Goal: Use online tool/utility: Utilize a website feature to perform a specific function

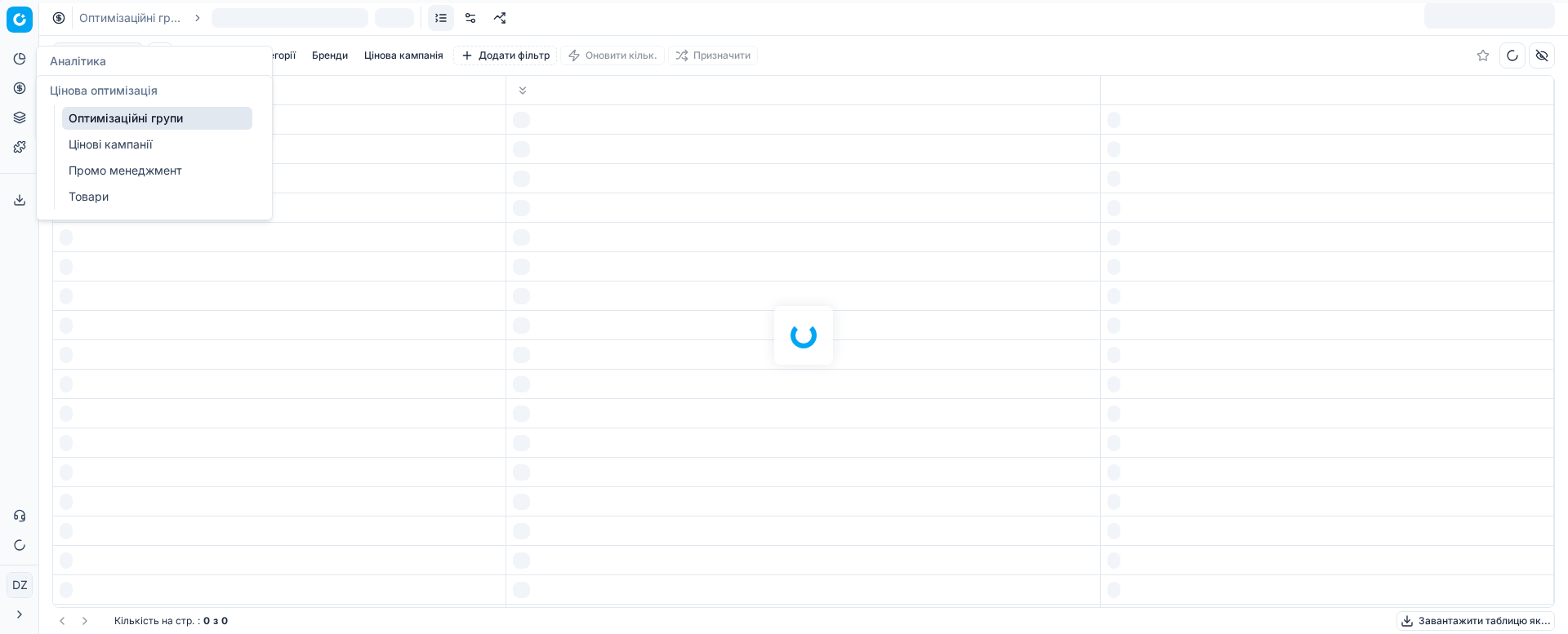
click at [21, 89] on icon at bounding box center [19, 88] width 4 height 4
click at [100, 111] on link "Оптимізаційні групи" at bounding box center [157, 118] width 190 height 23
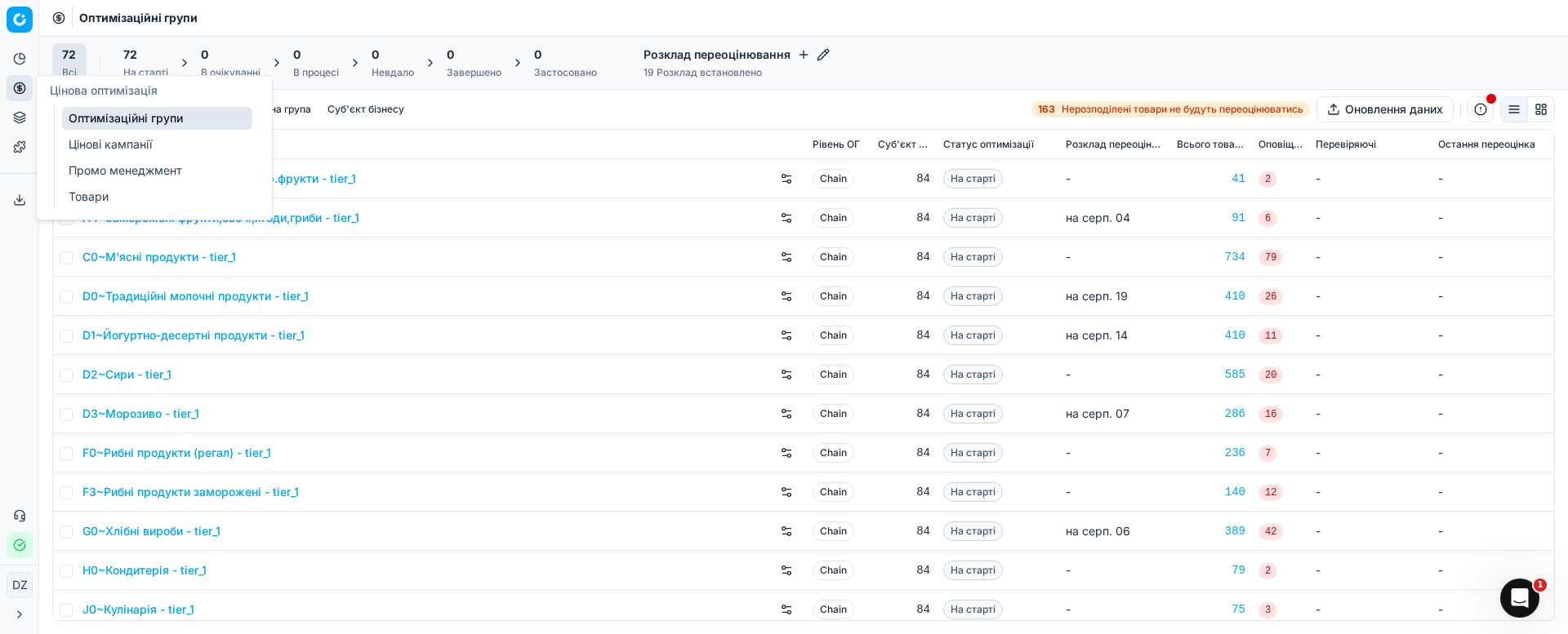
click at [149, 119] on link "Оптимізаційні групи" at bounding box center [157, 118] width 190 height 23
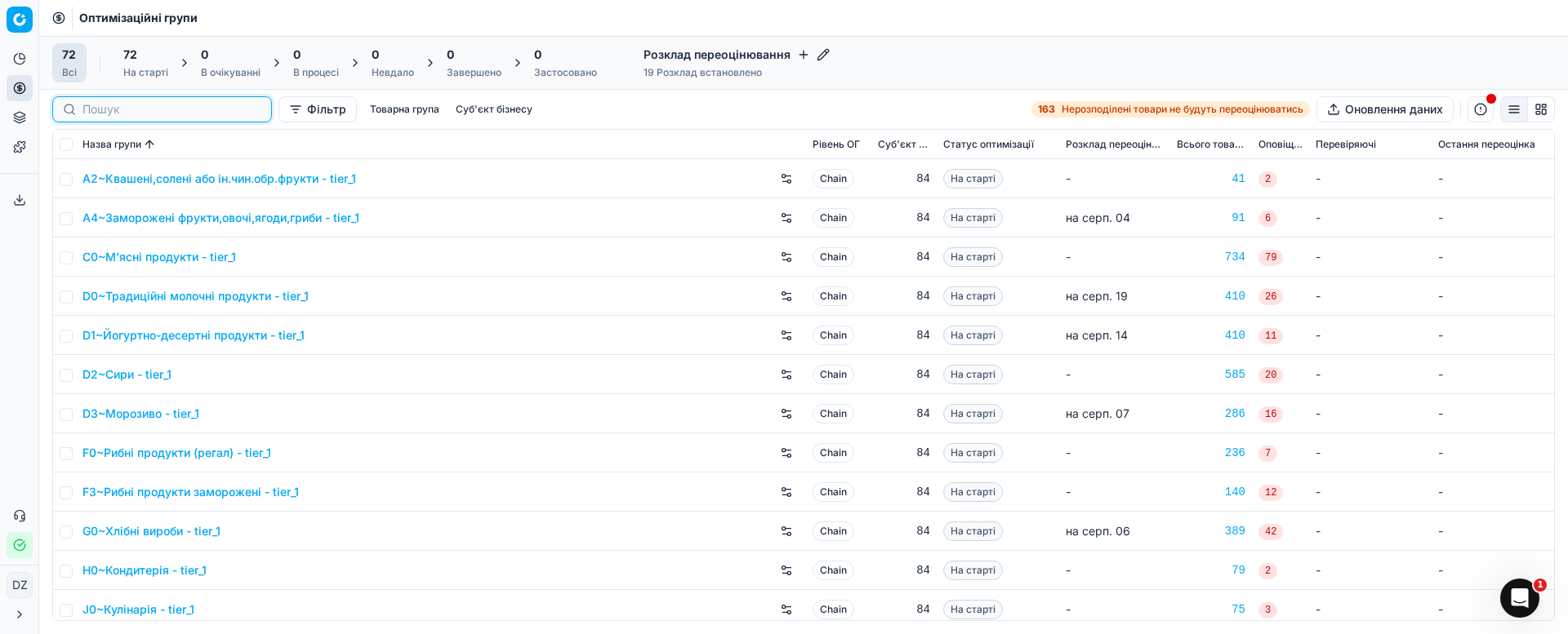
click at [97, 111] on input at bounding box center [172, 109] width 179 height 16
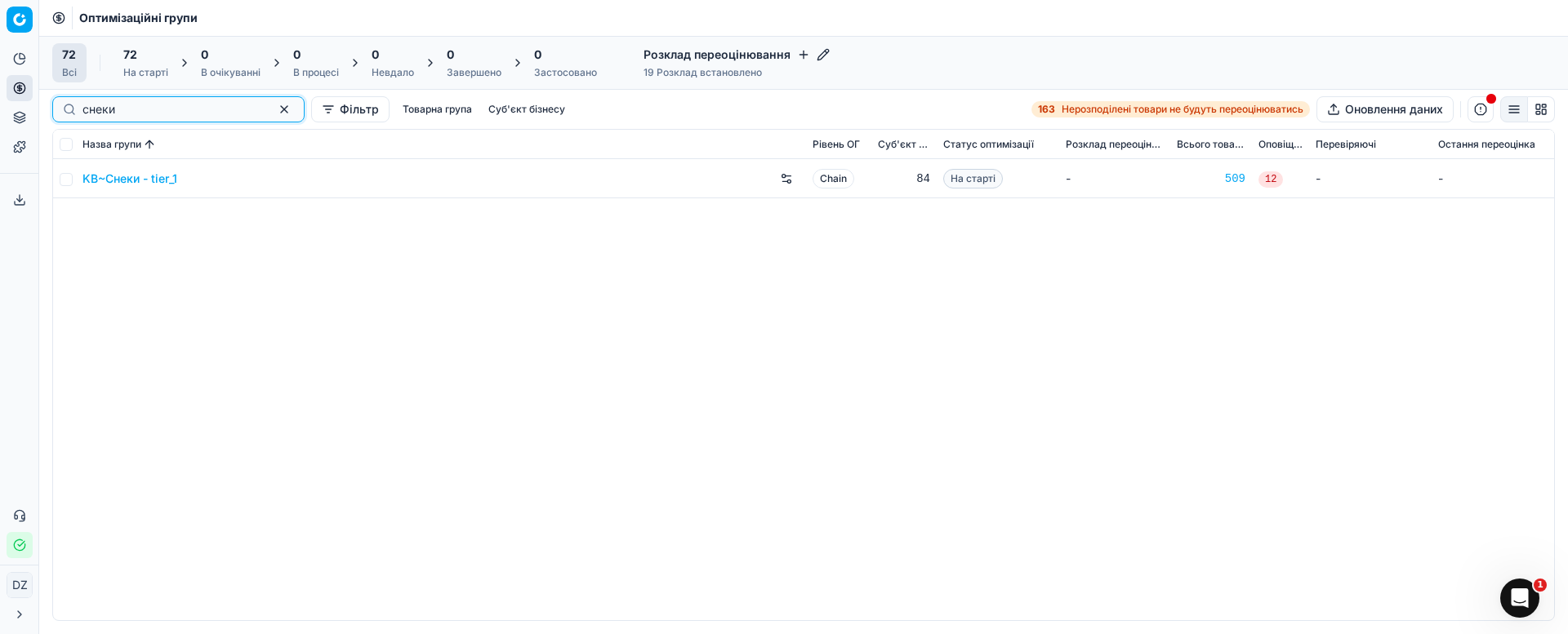
type input "снеки"
click at [124, 176] on link "KB~Снеки - tier_1" at bounding box center [130, 178] width 94 height 16
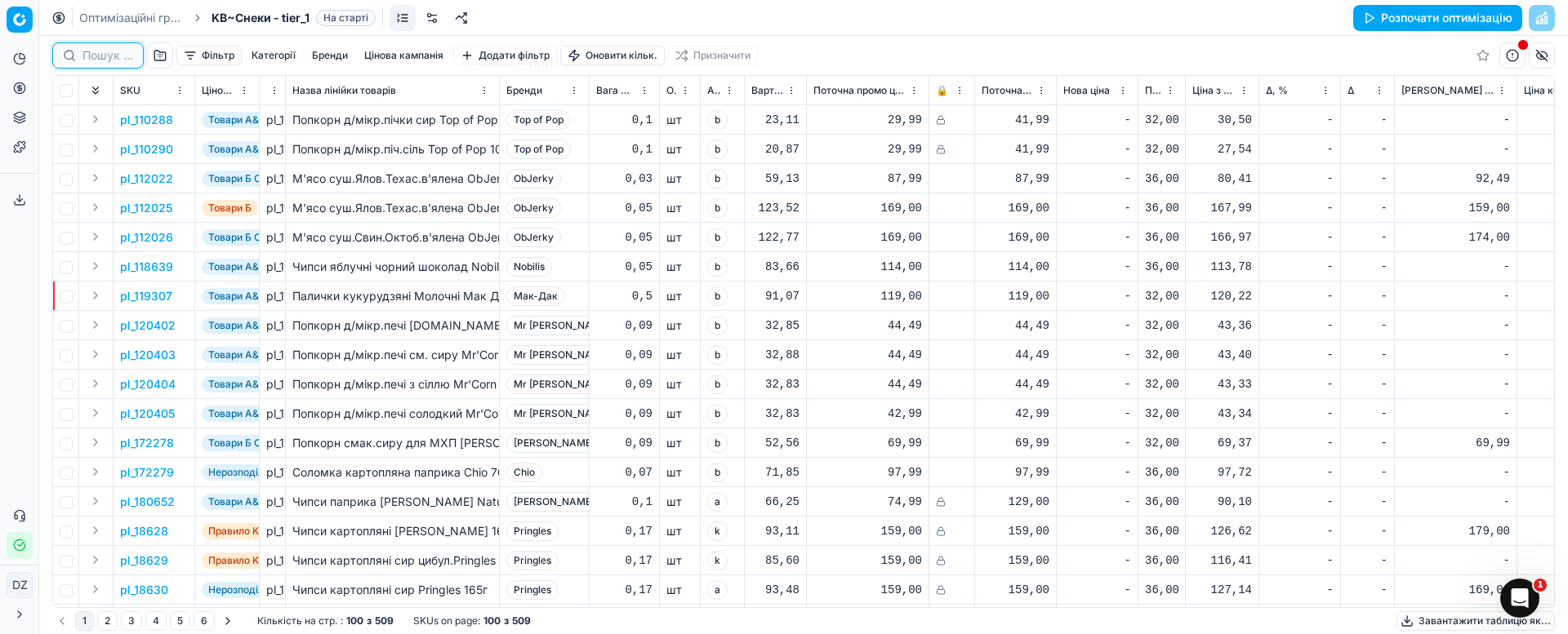
click at [131, 56] on input at bounding box center [108, 55] width 51 height 16
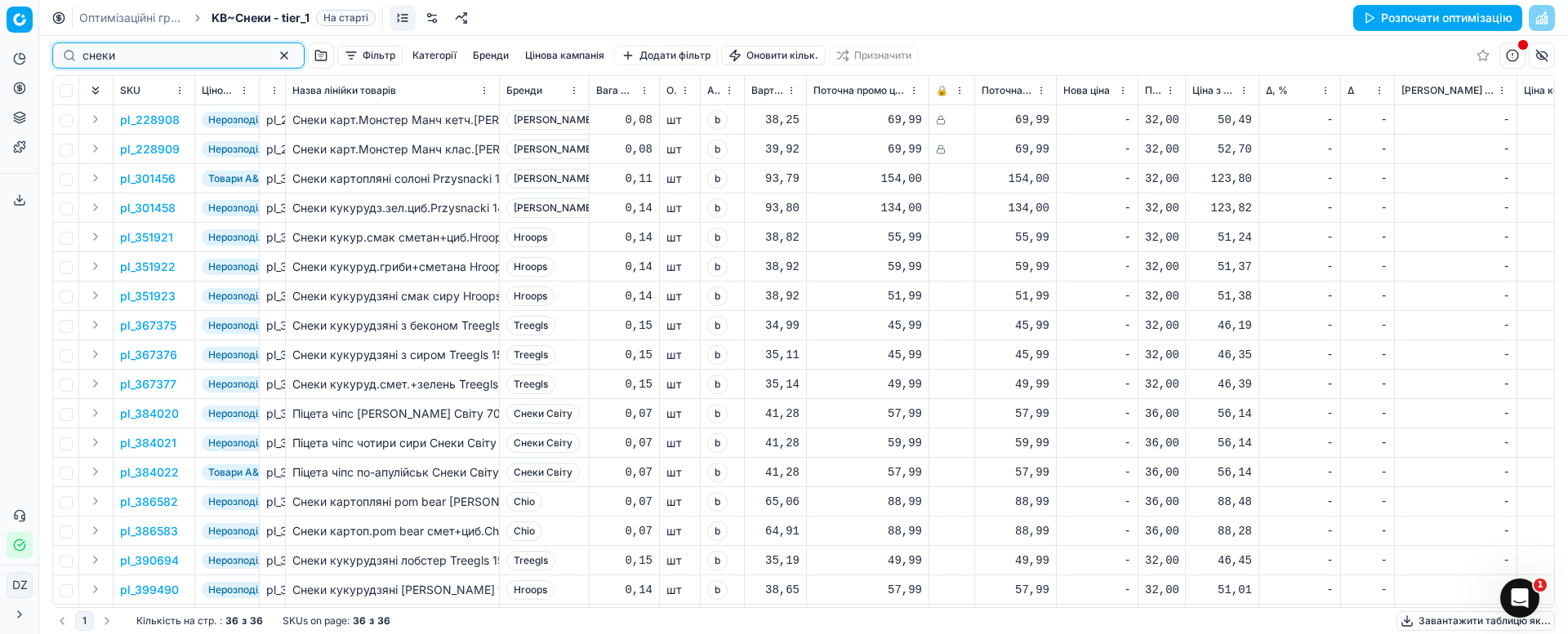
type input "снеки"
click at [1385, 15] on button "Розпочати оптимізацію" at bounding box center [1437, 18] width 169 height 26
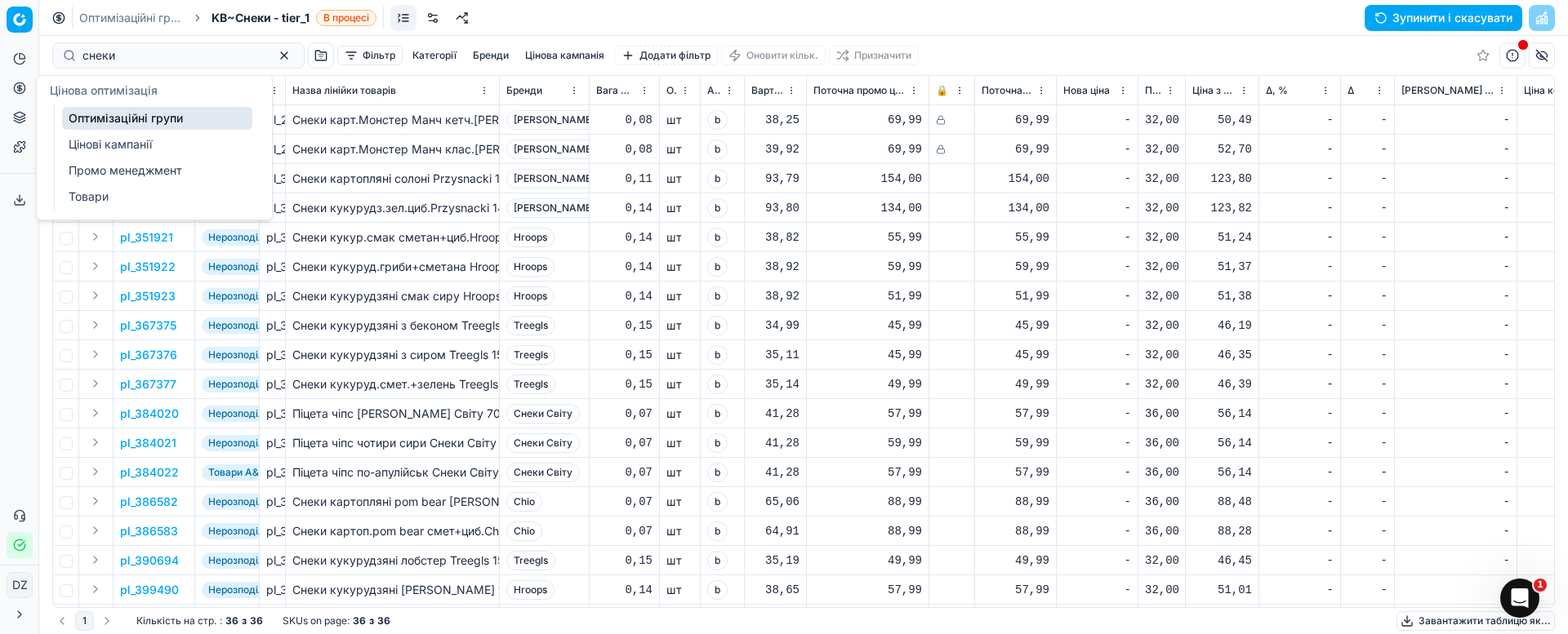
click at [27, 89] on button "Цінова оптимізація" at bounding box center [19, 88] width 26 height 26
click at [141, 122] on link "Оптимізаційні групи" at bounding box center [157, 118] width 190 height 23
